Goal: Task Accomplishment & Management: Manage account settings

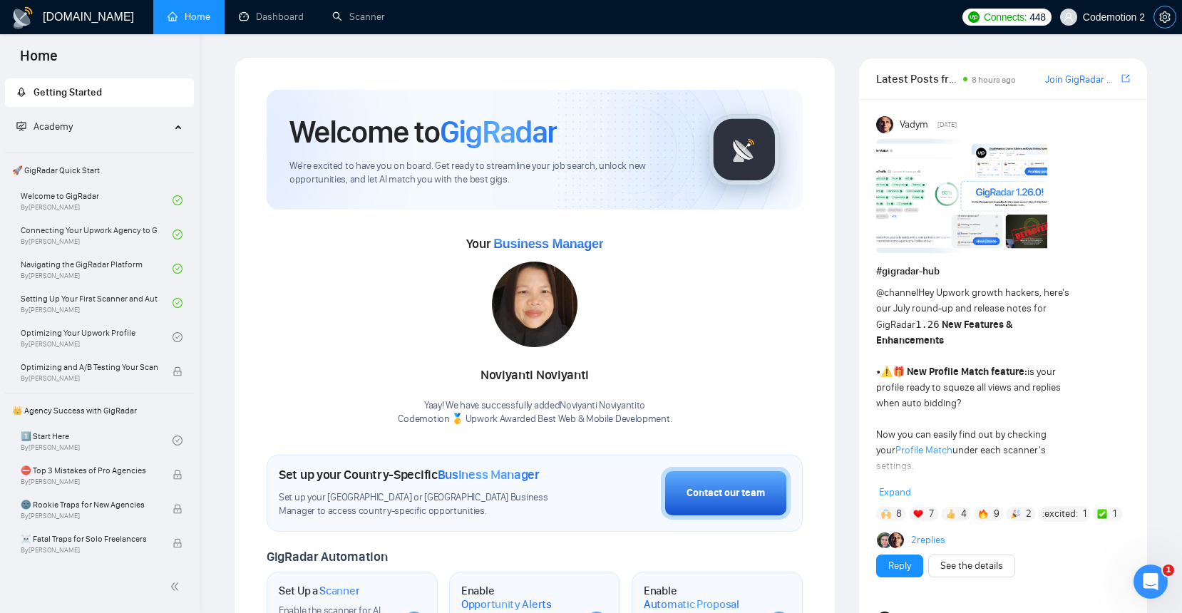
click at [1166, 16] on icon "setting" at bounding box center [1164, 16] width 11 height 11
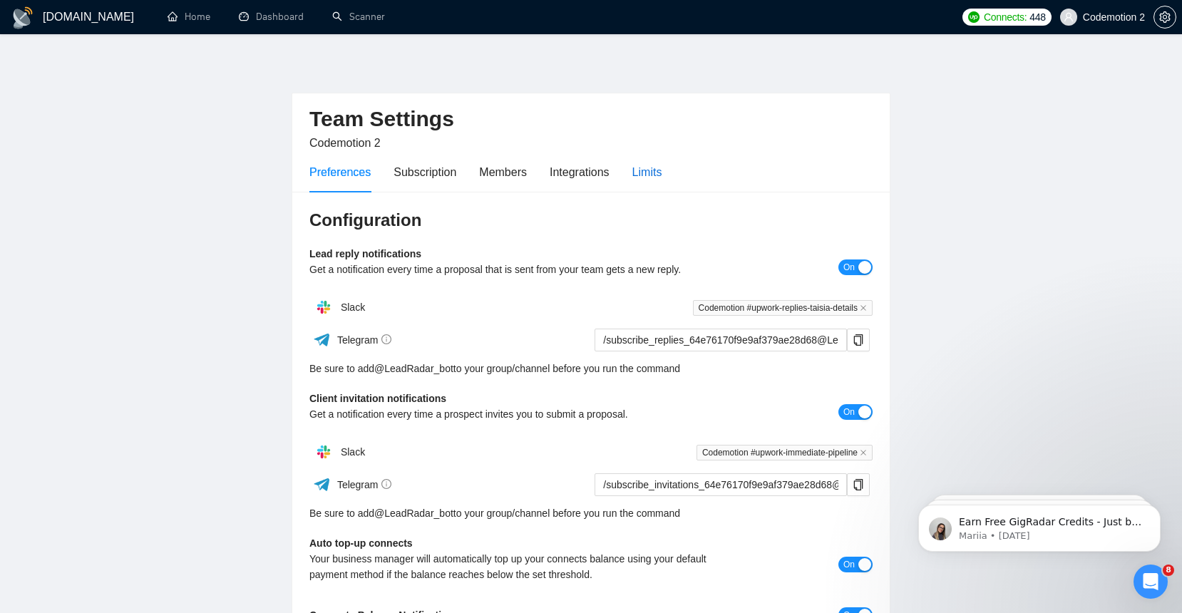
click at [649, 168] on div "Limits" at bounding box center [647, 172] width 30 height 18
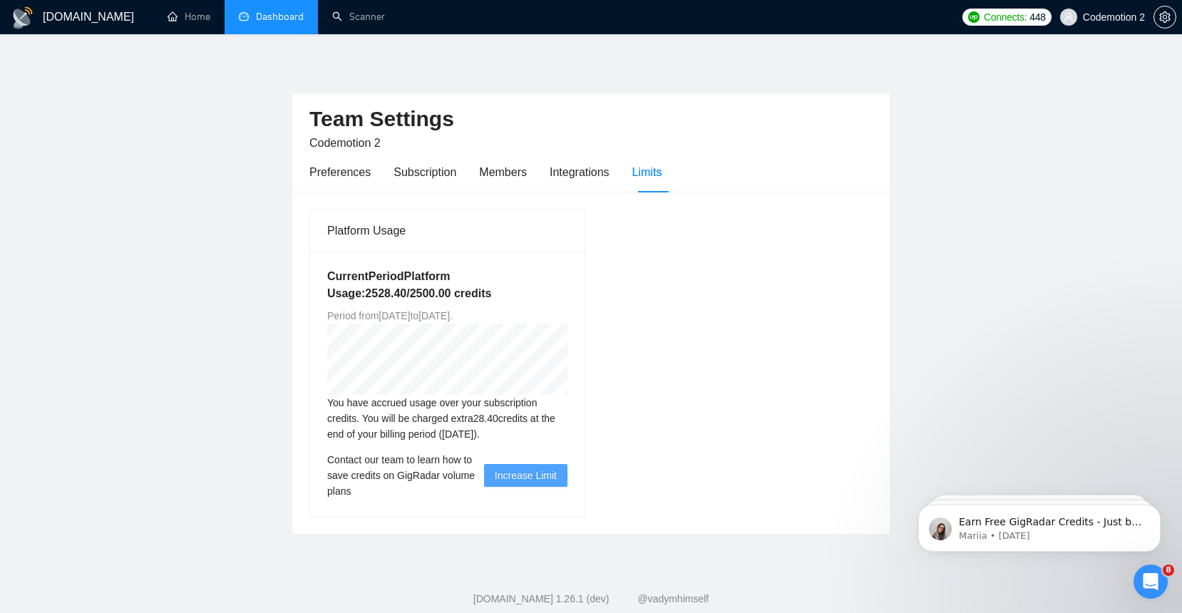
click at [262, 23] on link "Dashboard" at bounding box center [271, 17] width 65 height 12
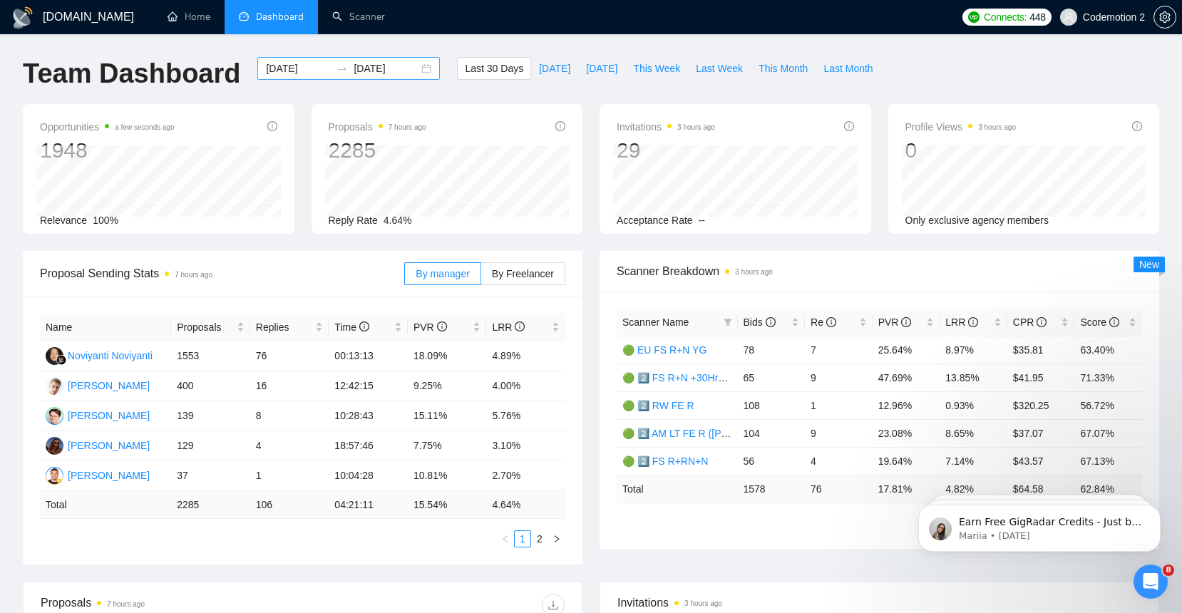
click at [288, 70] on input "[DATE]" at bounding box center [298, 69] width 65 height 16
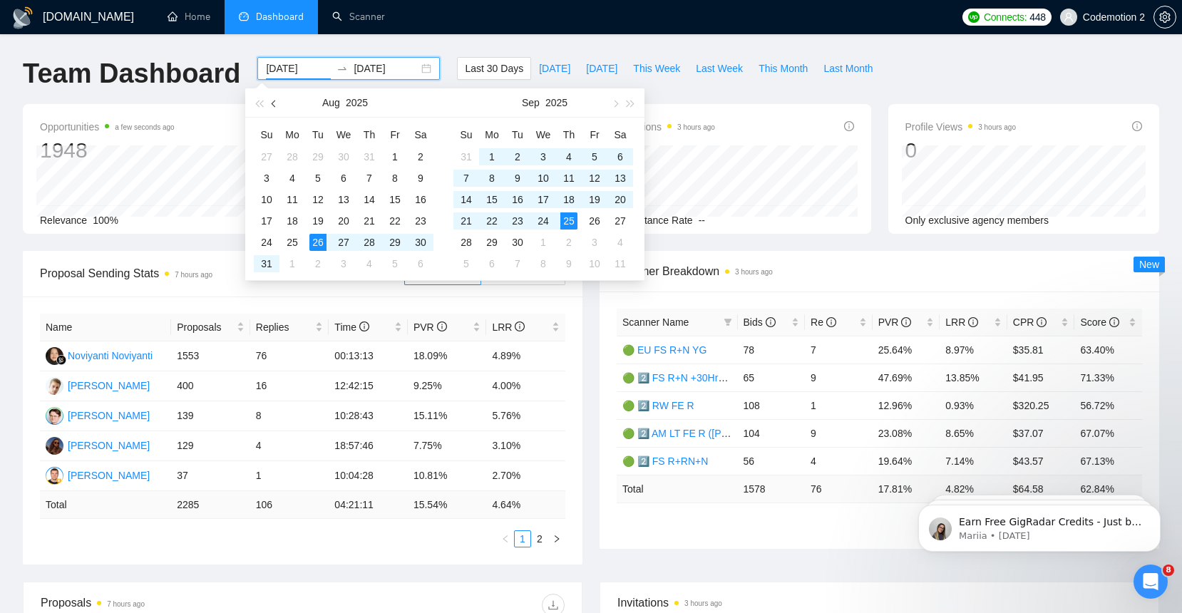
click at [272, 101] on span "button" at bounding box center [275, 103] width 7 height 7
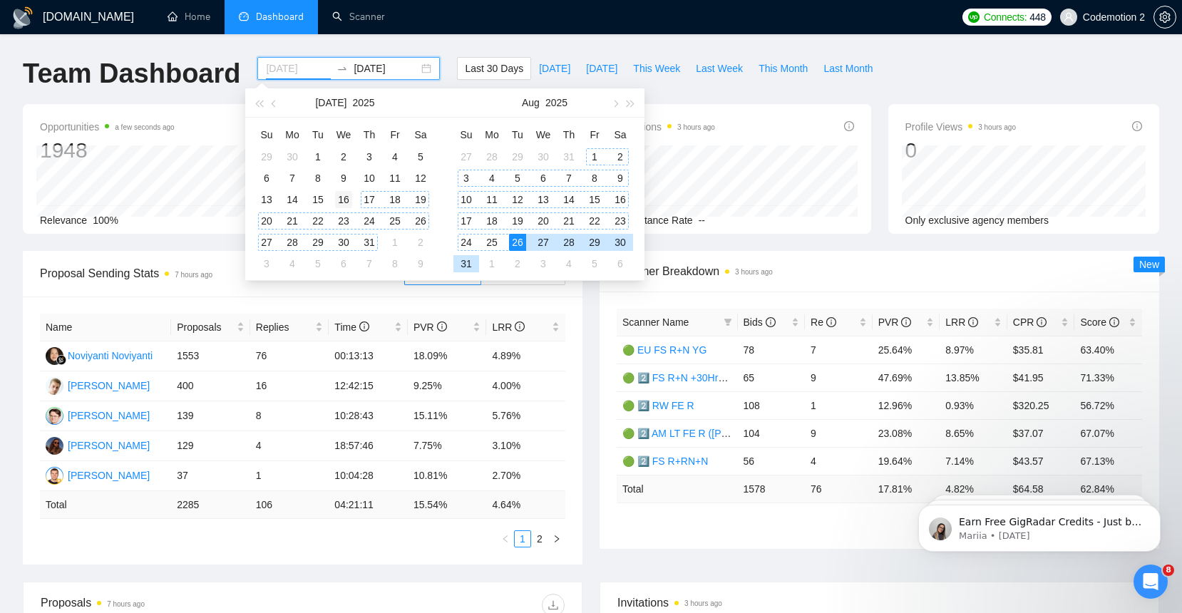
type input "[DATE]"
click at [349, 200] on div "16" at bounding box center [343, 199] width 17 height 17
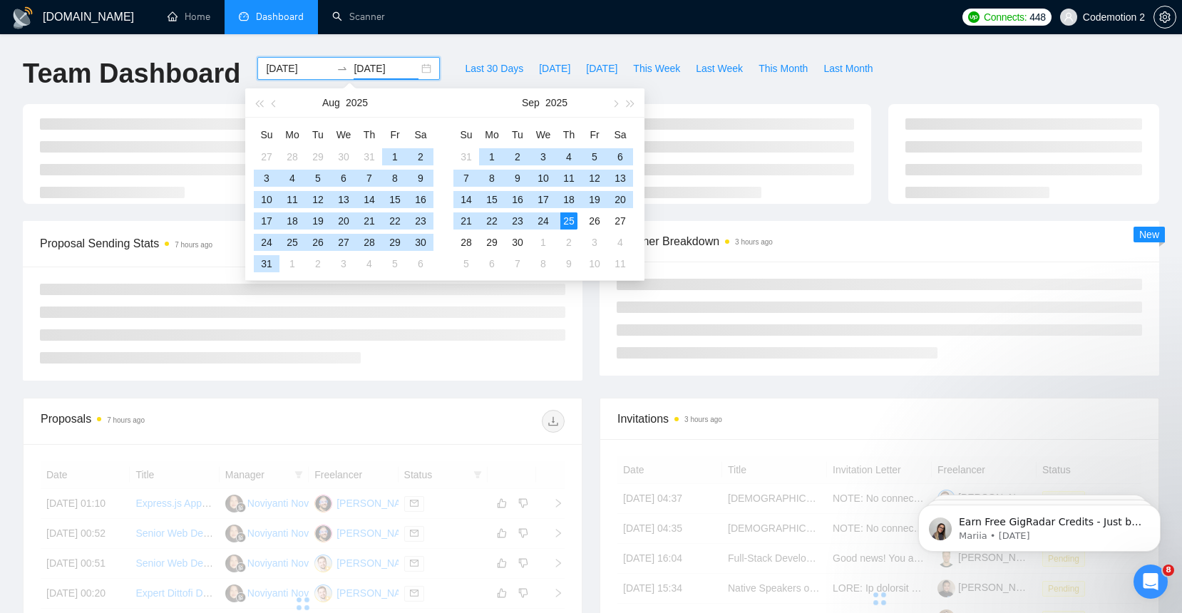
type input "[DATE]"
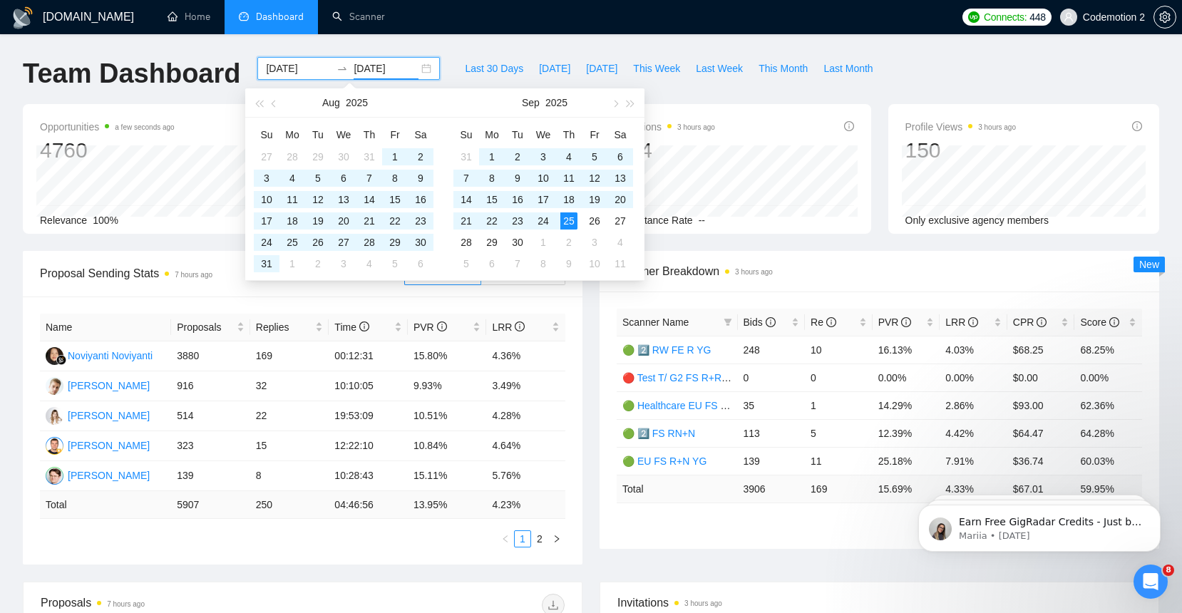
click at [206, 541] on ul "1 2" at bounding box center [302, 538] width 525 height 17
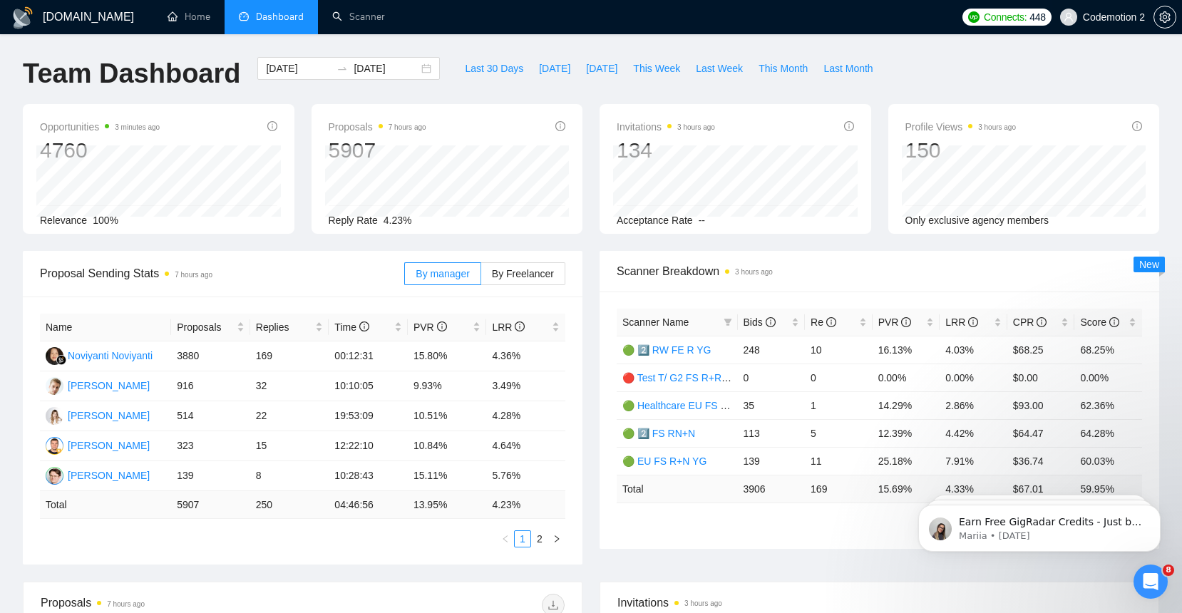
click at [1105, 17] on span "Codemotion 2" at bounding box center [1114, 17] width 62 height 0
click at [1160, 21] on icon "setting" at bounding box center [1164, 16] width 11 height 11
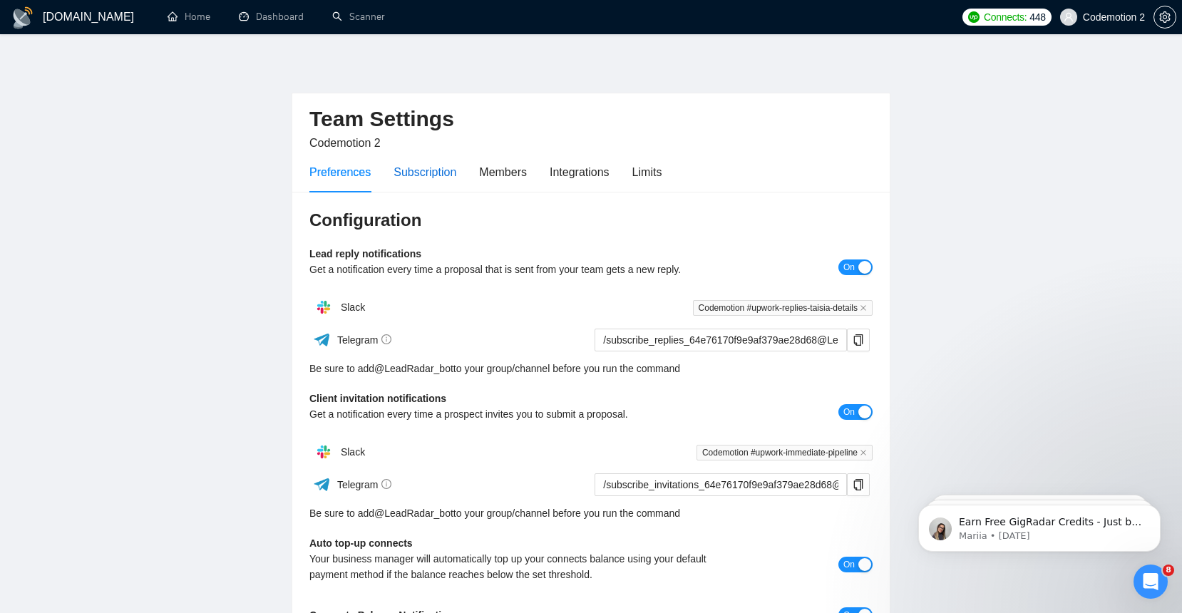
click at [427, 172] on div "Subscription" at bounding box center [425, 172] width 63 height 18
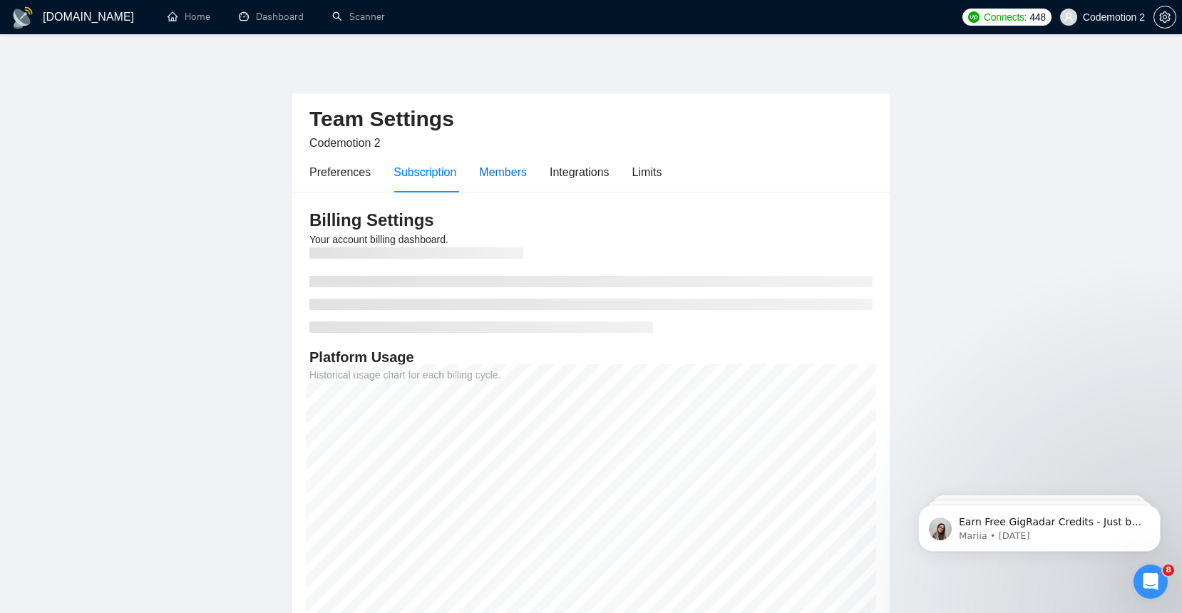
click at [516, 174] on div "Members" at bounding box center [503, 172] width 48 height 18
